Goal: Navigation & Orientation: Go to known website

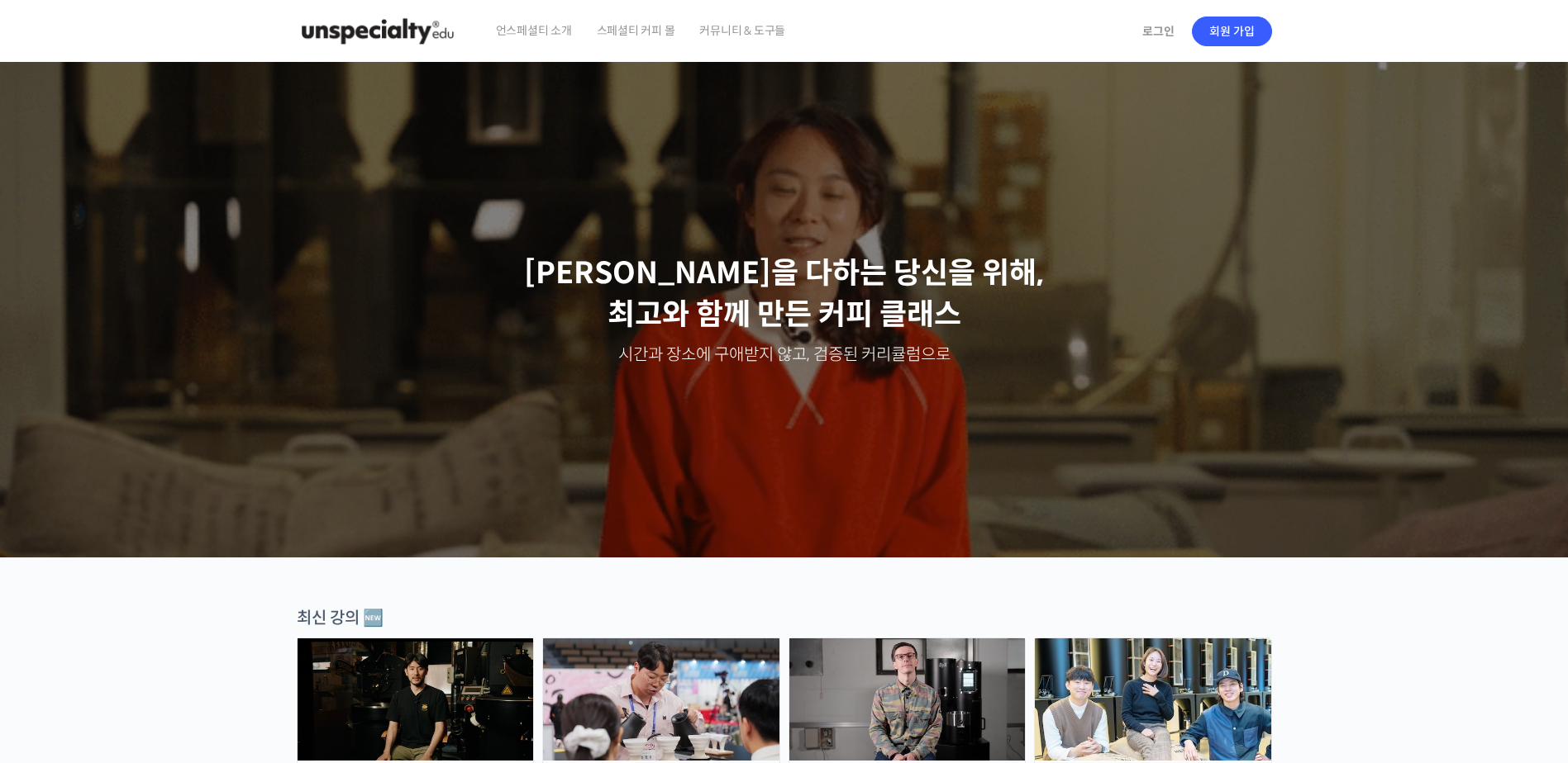
click at [458, 21] on img at bounding box center [377, 31] width 162 height 49
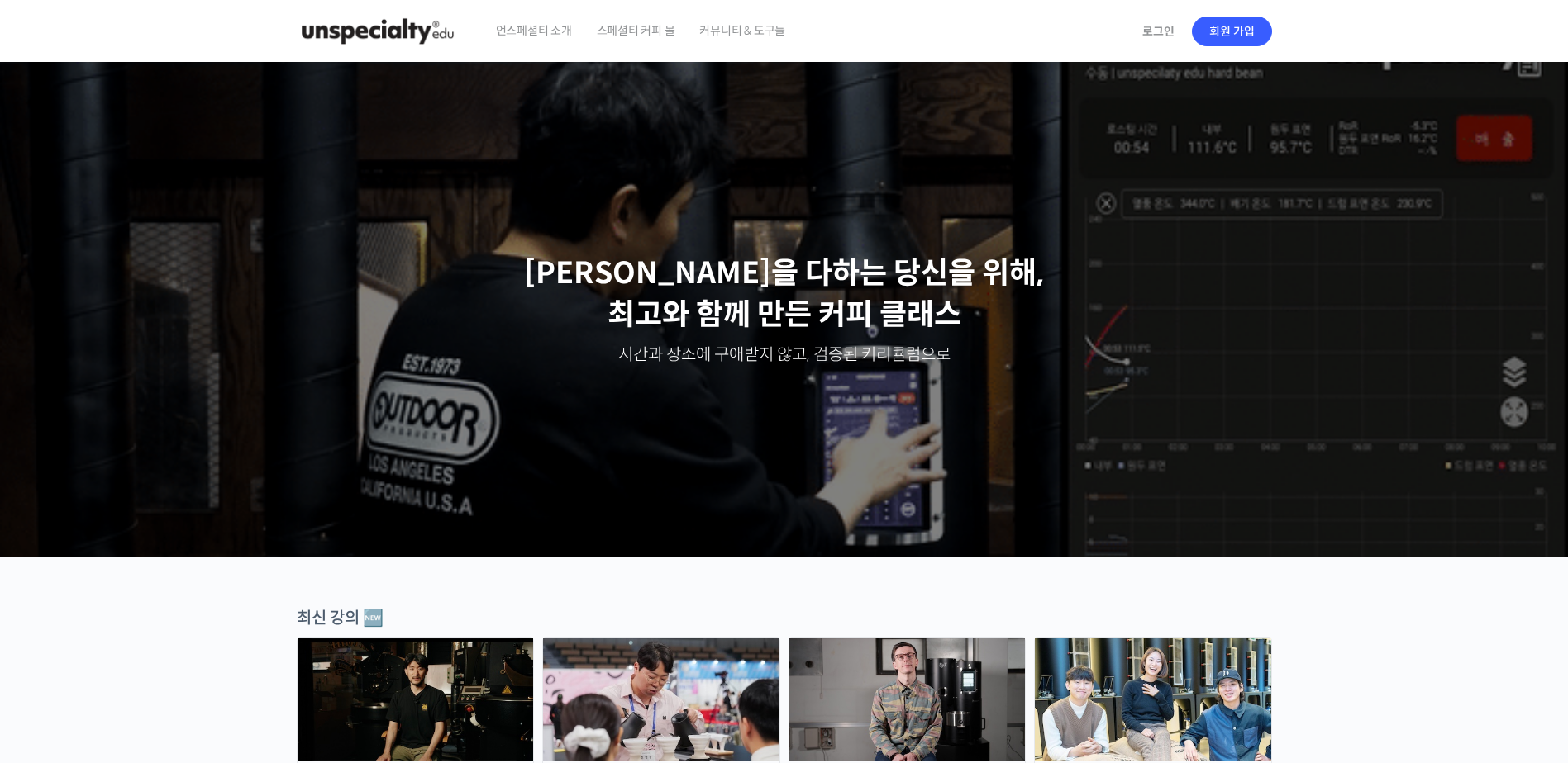
click at [633, 37] on span "스페셜티 커피 몰" at bounding box center [637, 30] width 79 height 63
